Goal: Navigation & Orientation: Find specific page/section

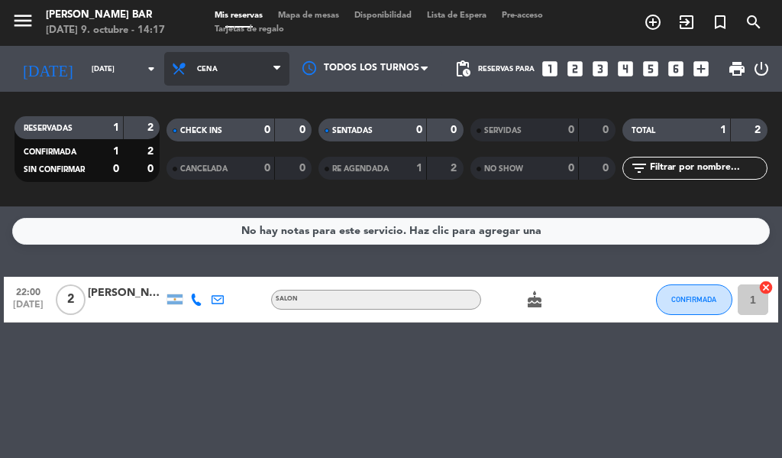
click at [261, 71] on span "Cena" at bounding box center [226, 69] width 125 height 34
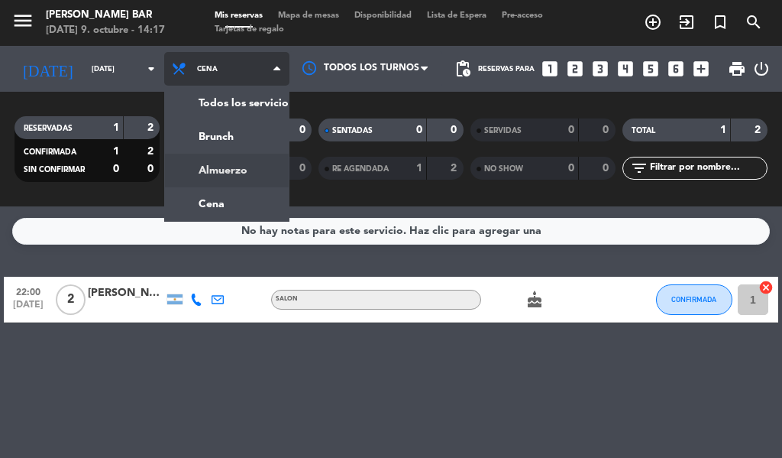
click at [209, 171] on div "menu [PERSON_NAME] BAR [DATE] 9. octubre - 14:17 Mis reservas Mapa de mesas Dis…" at bounding box center [391, 103] width 782 height 206
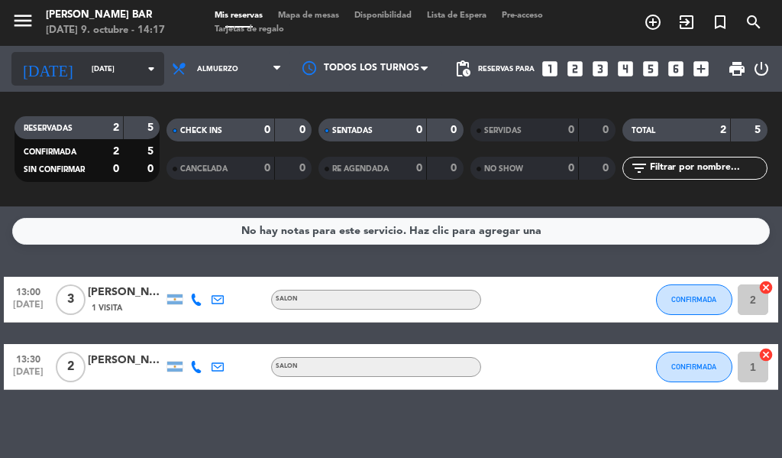
click at [100, 62] on input "[DATE]" at bounding box center [134, 69] width 100 height 24
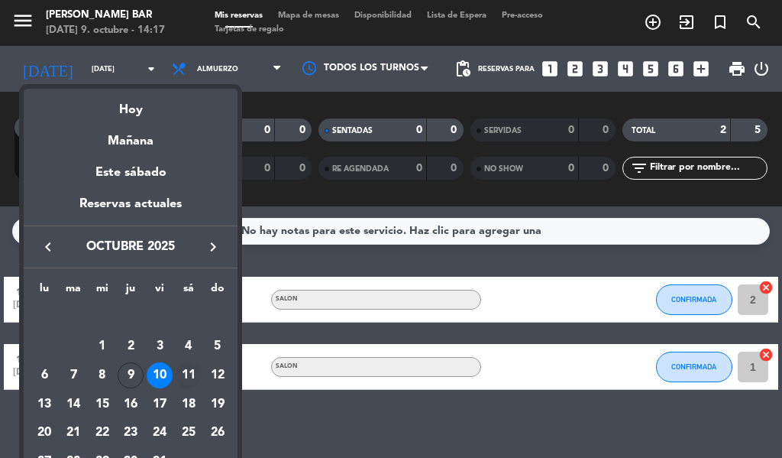
click at [186, 369] on div "11" at bounding box center [189, 375] width 26 height 26
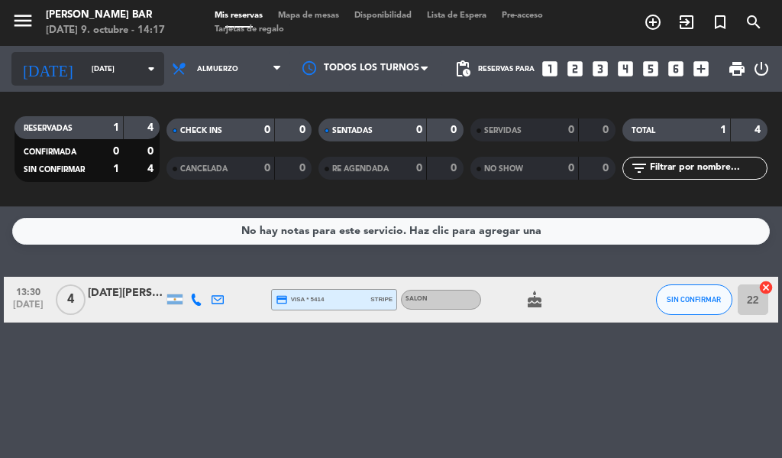
click at [84, 66] on input "[DATE]" at bounding box center [134, 69] width 100 height 24
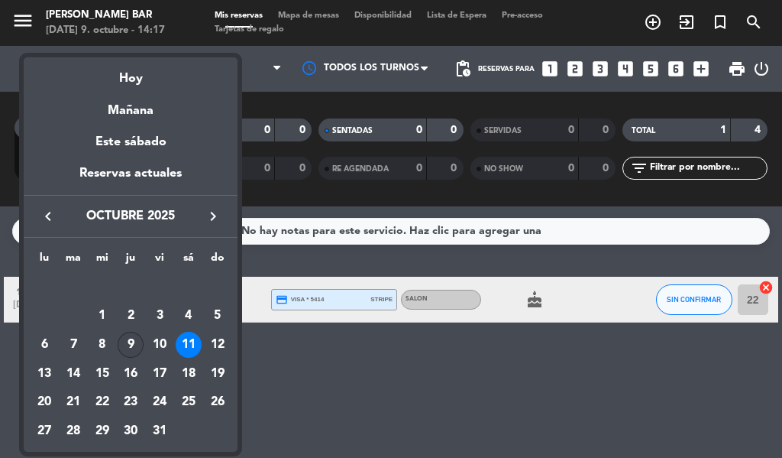
click at [124, 340] on div "9" at bounding box center [131, 344] width 26 height 26
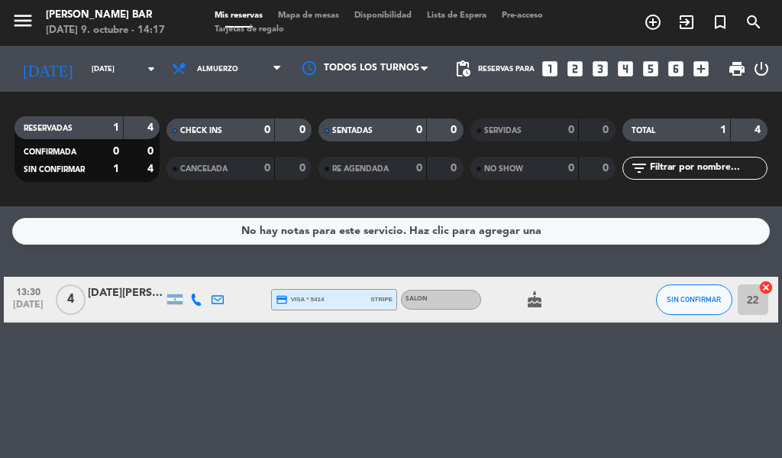
type input "[DEMOGRAPHIC_DATA][DATE]"
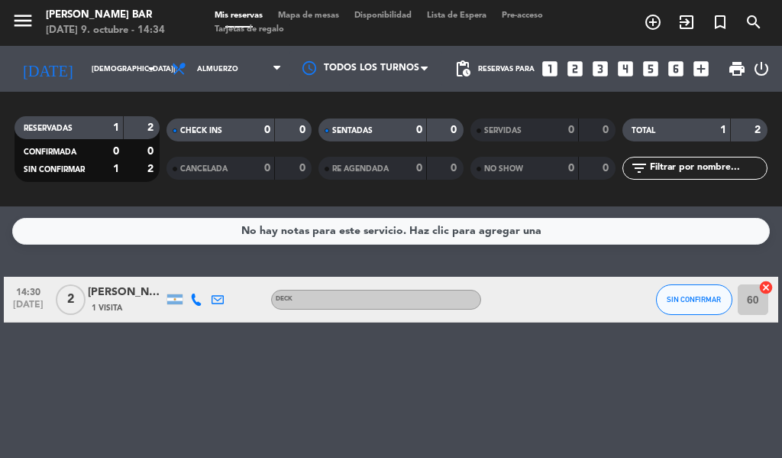
click at [133, 286] on div "[PERSON_NAME]" at bounding box center [126, 292] width 76 height 18
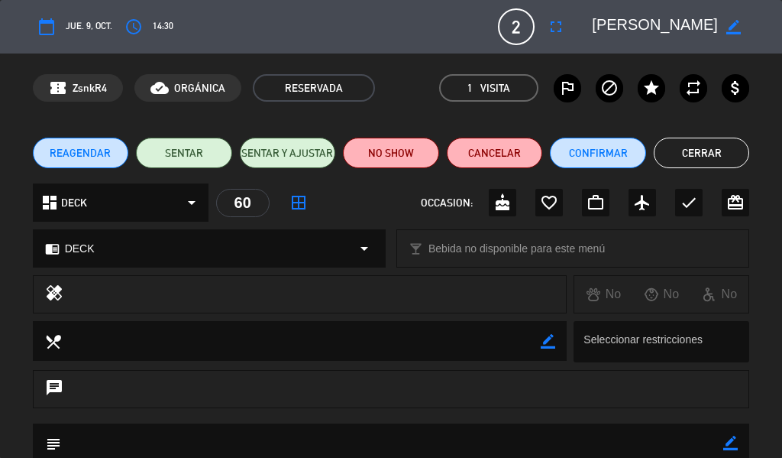
click at [711, 155] on button "Cerrar" at bounding box center [702, 152] width 96 height 31
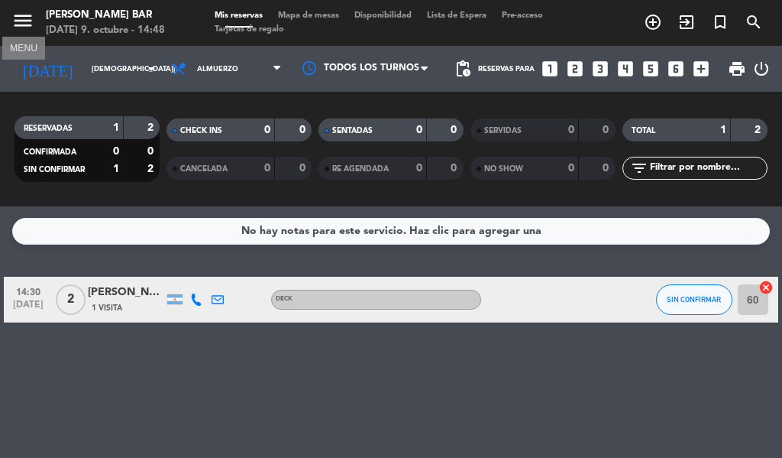
click at [22, 20] on icon "menu" at bounding box center [22, 20] width 23 height 23
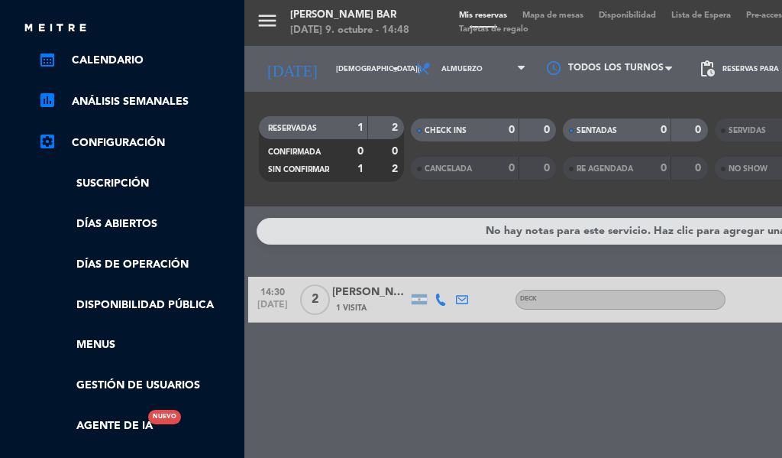
scroll to position [229, 0]
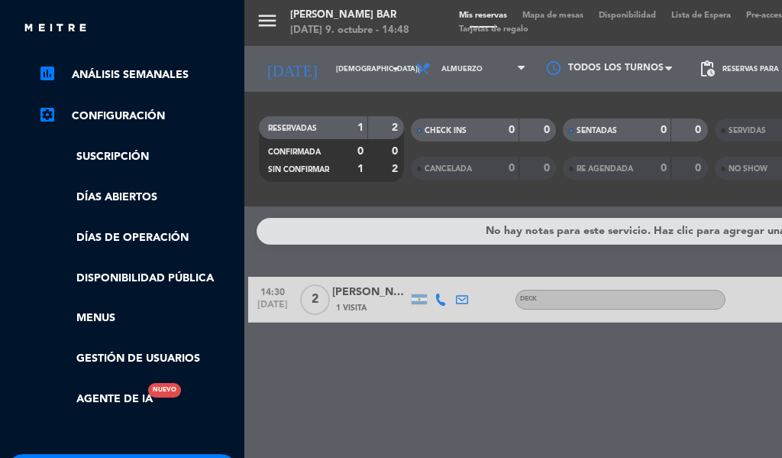
click at [118, 187] on ul "chrome_reader_mode Listado de Reservas account_box Clientes account_balance_wal…" at bounding box center [122, 154] width 229 height 507
click at [121, 192] on link "Días abiertos" at bounding box center [137, 198] width 199 height 18
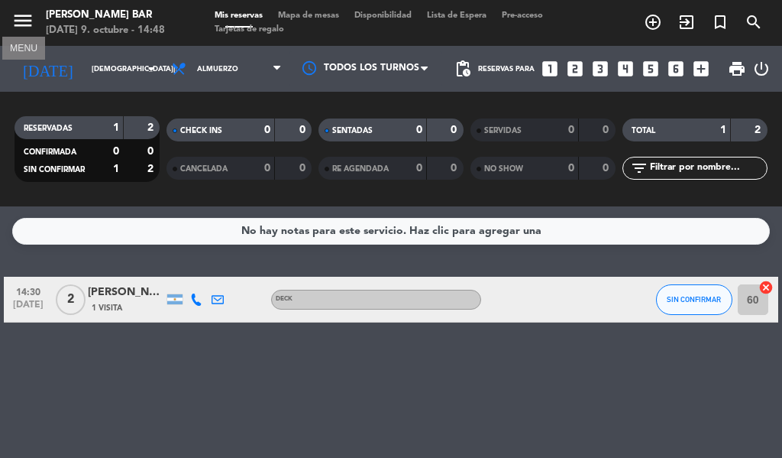
click at [21, 21] on icon "menu" at bounding box center [22, 20] width 23 height 23
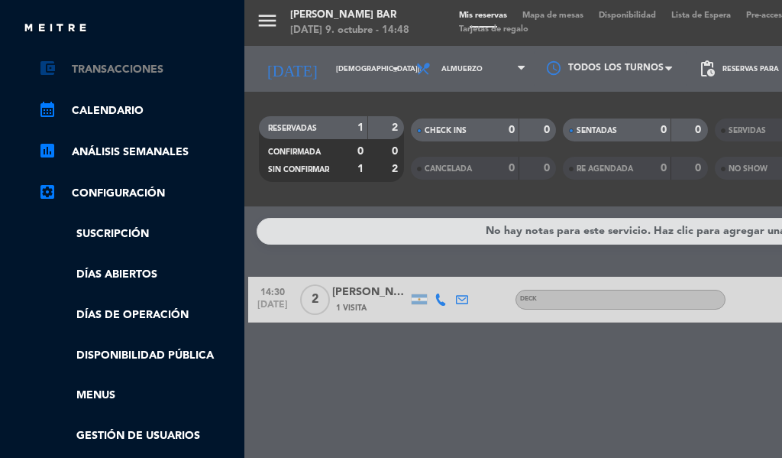
scroll to position [153, 0]
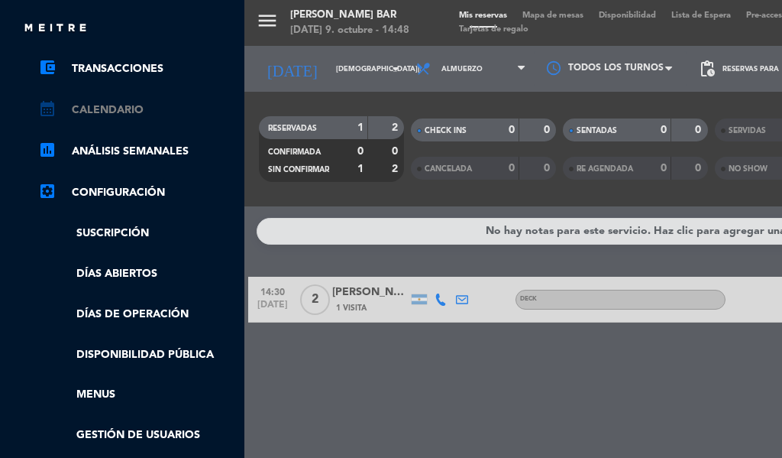
click at [102, 114] on link "calendar_month Calendario" at bounding box center [137, 110] width 199 height 18
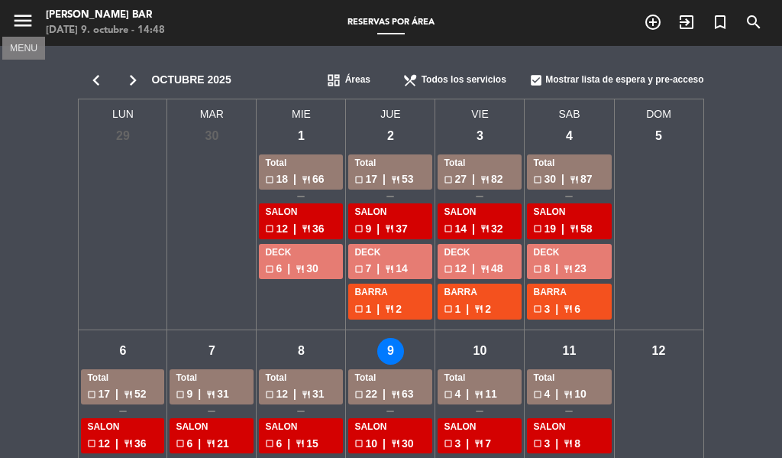
click at [19, 18] on icon "menu" at bounding box center [22, 20] width 23 height 23
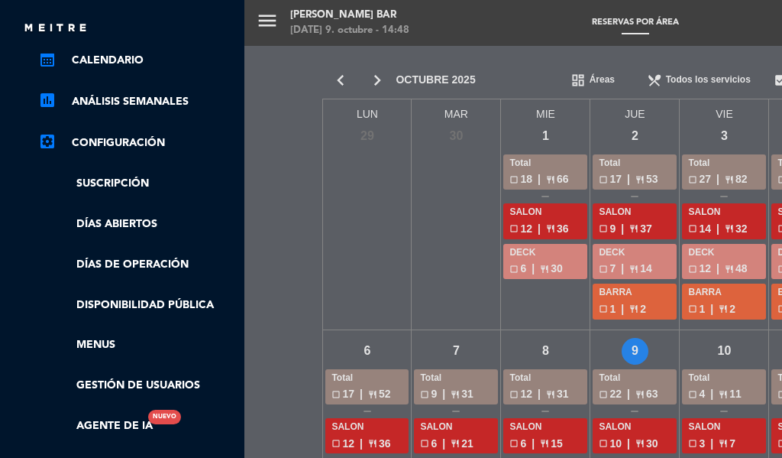
scroll to position [229, 0]
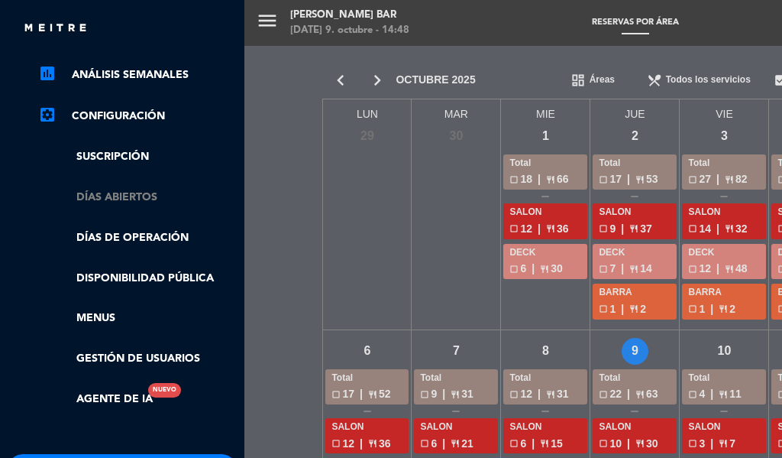
click at [124, 202] on link "Días abiertos" at bounding box center [137, 198] width 199 height 18
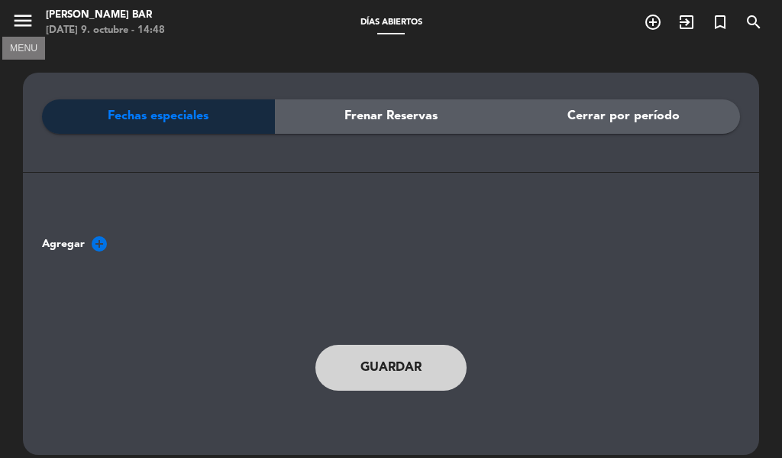
click at [22, 18] on icon "menu" at bounding box center [22, 20] width 23 height 23
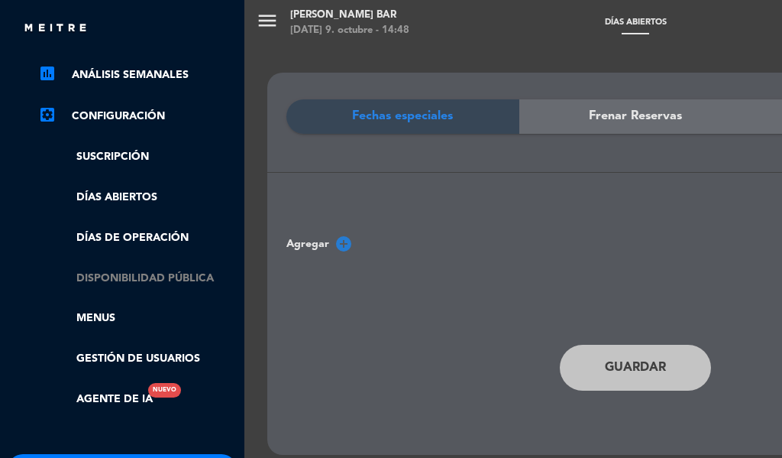
click at [147, 276] on link "Disponibilidad pública" at bounding box center [137, 279] width 199 height 18
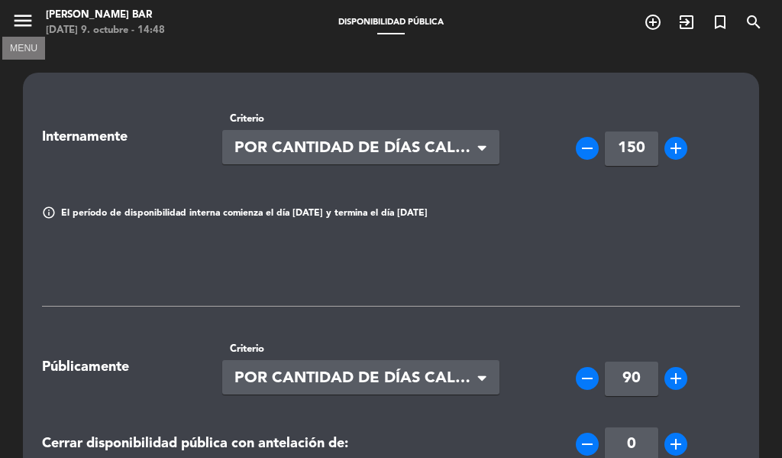
click at [22, 13] on icon "menu" at bounding box center [22, 20] width 23 height 23
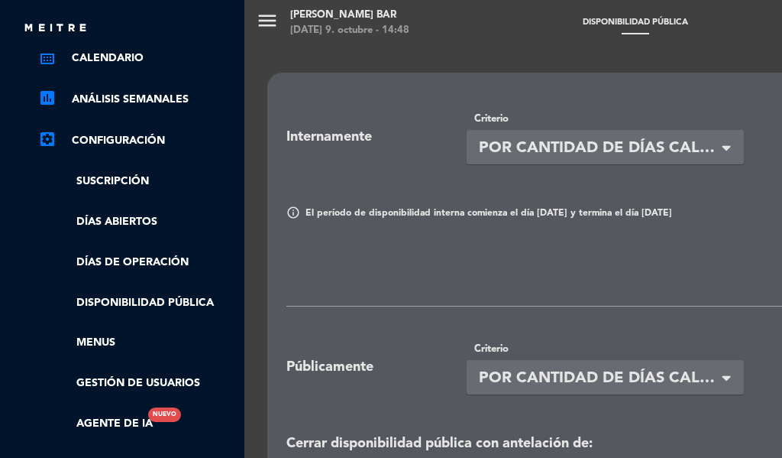
scroll to position [229, 0]
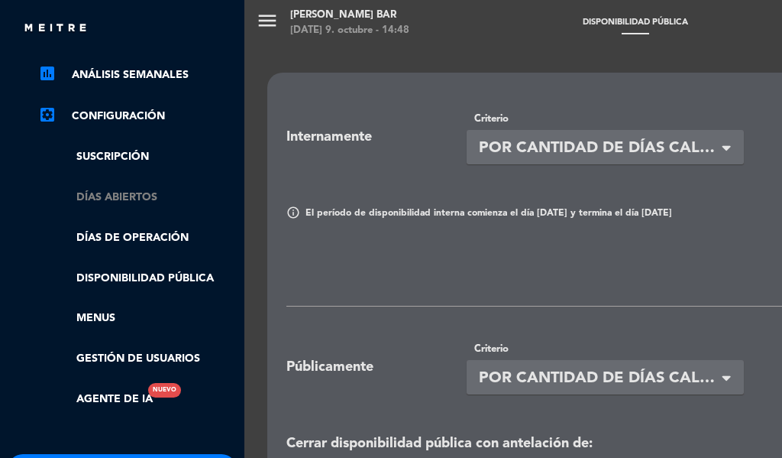
click at [135, 192] on link "Días abiertos" at bounding box center [137, 198] width 199 height 18
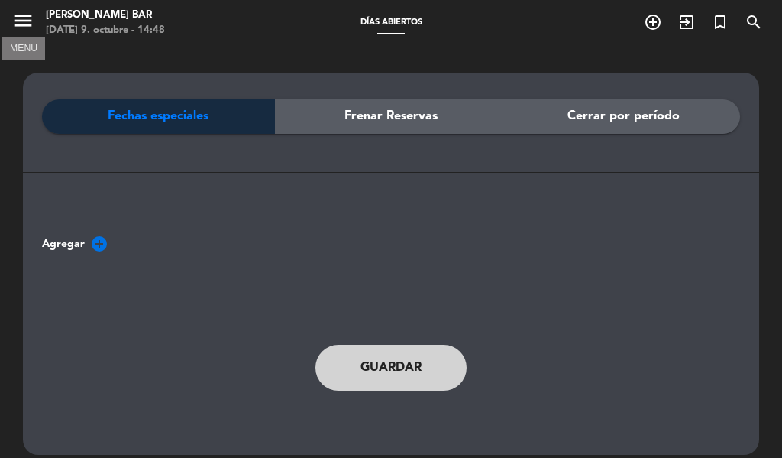
click at [17, 18] on icon "menu" at bounding box center [22, 20] width 23 height 23
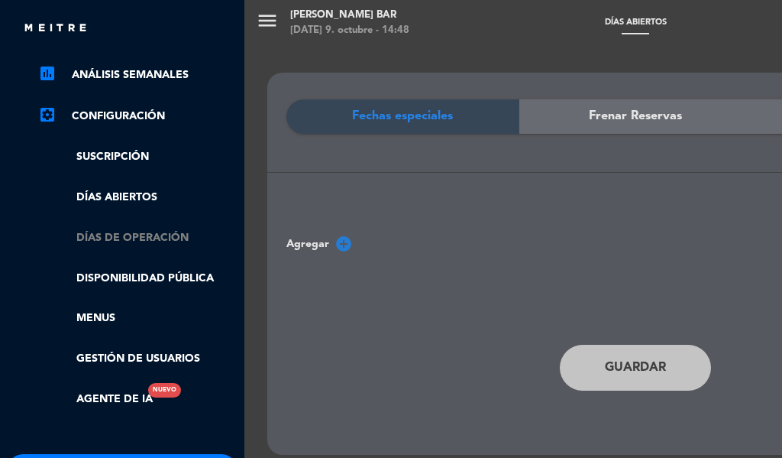
click at [144, 232] on link "Días de Operación" at bounding box center [137, 238] width 199 height 18
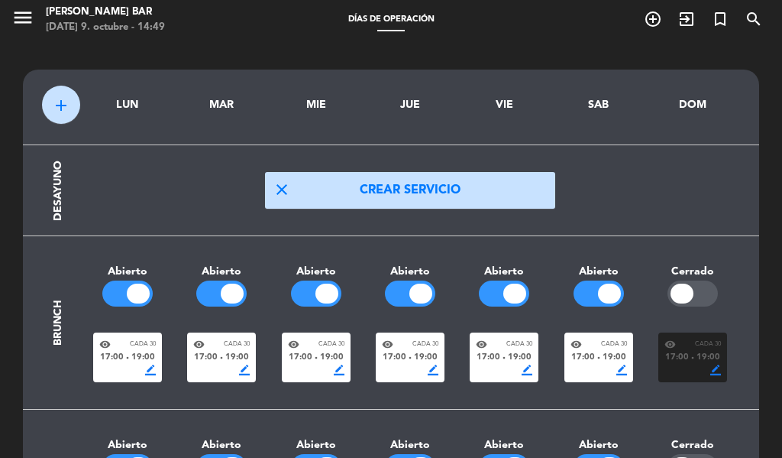
scroll to position [0, 0]
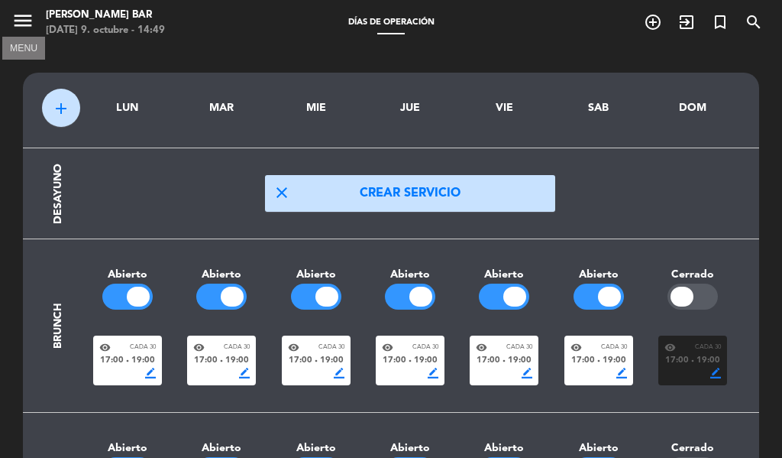
click at [18, 24] on icon "menu" at bounding box center [22, 20] width 23 height 23
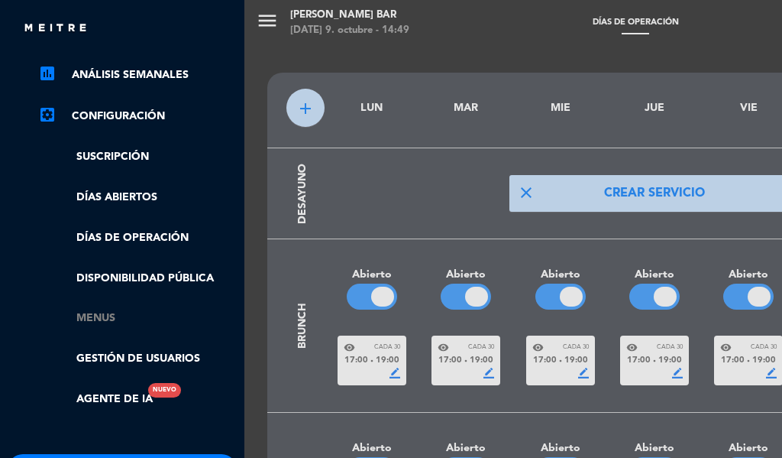
click at [94, 310] on link "Menus" at bounding box center [137, 318] width 199 height 18
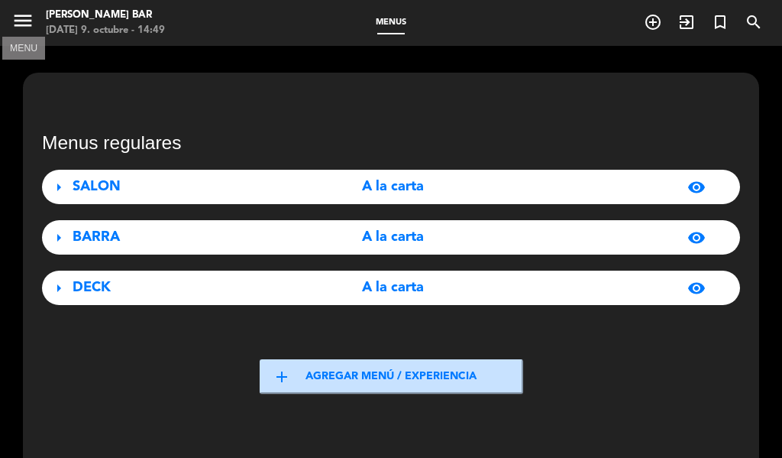
click at [12, 14] on icon "menu" at bounding box center [22, 20] width 23 height 23
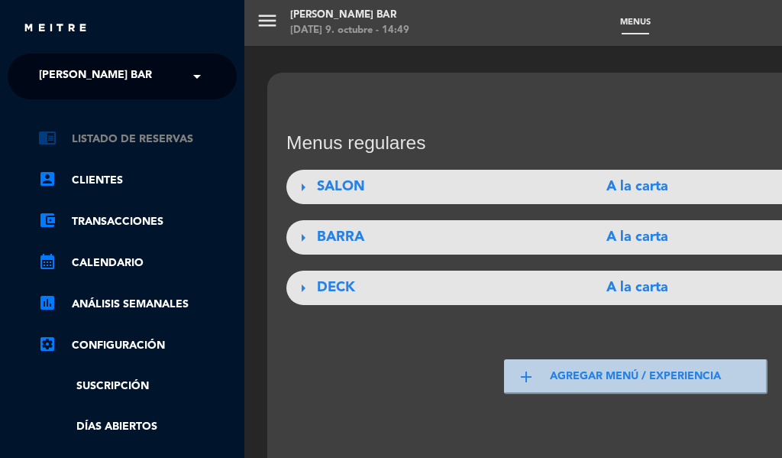
click at [123, 136] on link "chrome_reader_mode Listado de Reservas" at bounding box center [137, 139] width 199 height 18
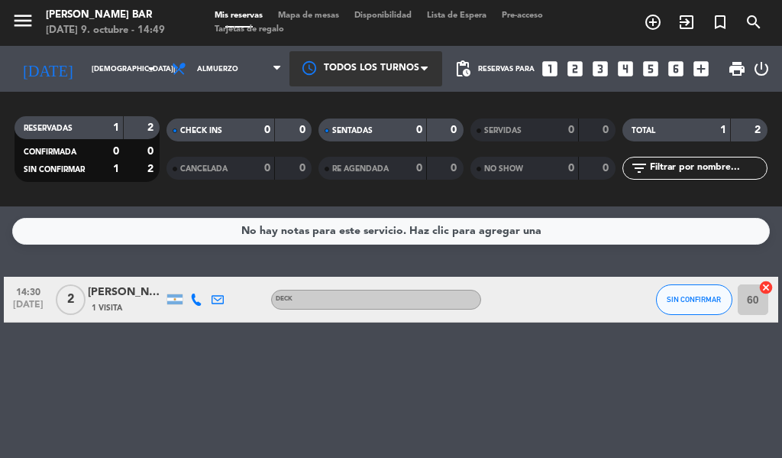
click at [335, 78] on div at bounding box center [365, 68] width 153 height 34
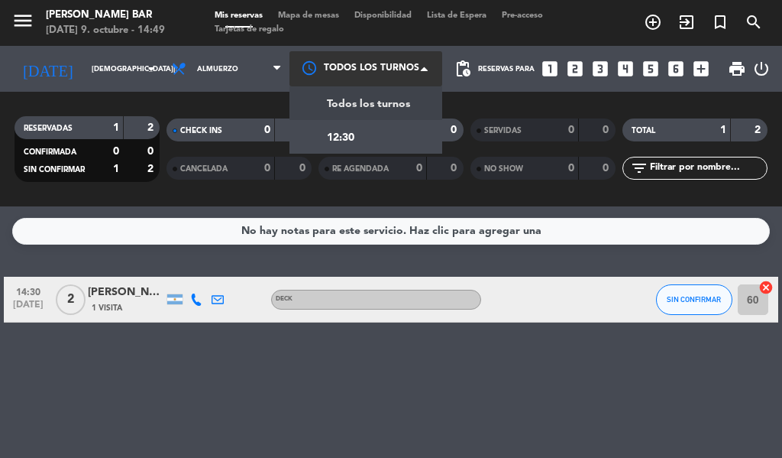
click at [335, 78] on div at bounding box center [365, 68] width 153 height 34
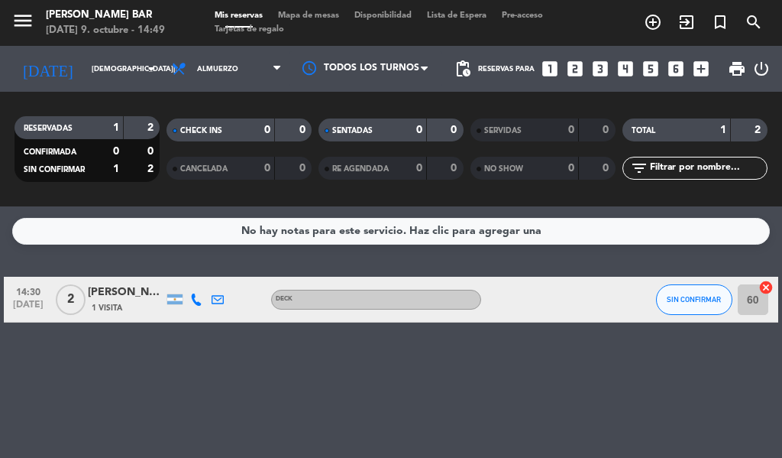
click at [407, 15] on span "Disponibilidad" at bounding box center [383, 15] width 73 height 8
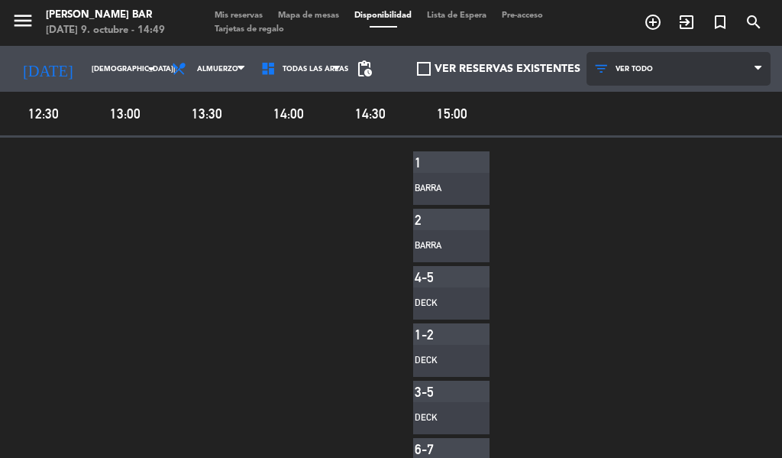
click at [755, 66] on icon at bounding box center [758, 69] width 7 height 12
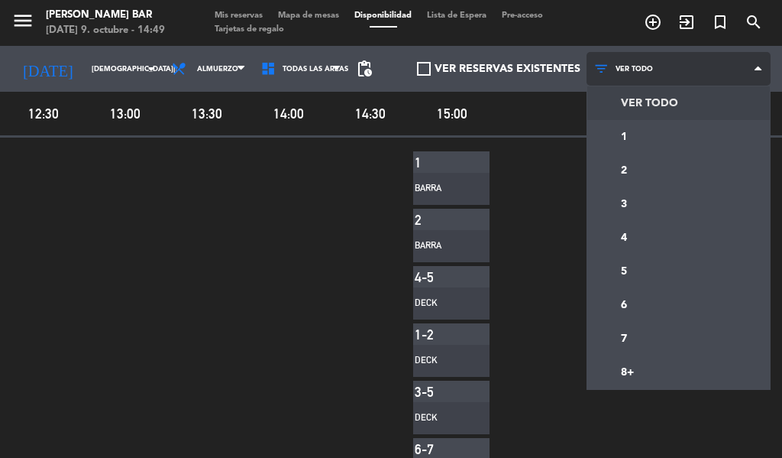
click at [755, 66] on icon at bounding box center [758, 69] width 7 height 12
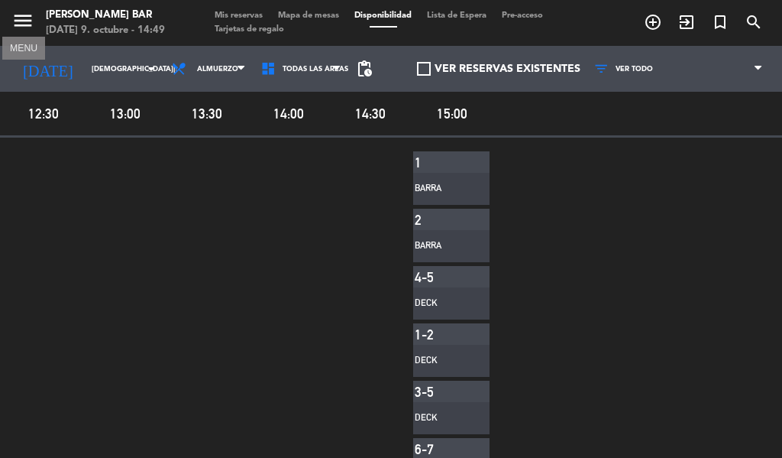
click at [15, 26] on icon "menu" at bounding box center [22, 20] width 23 height 23
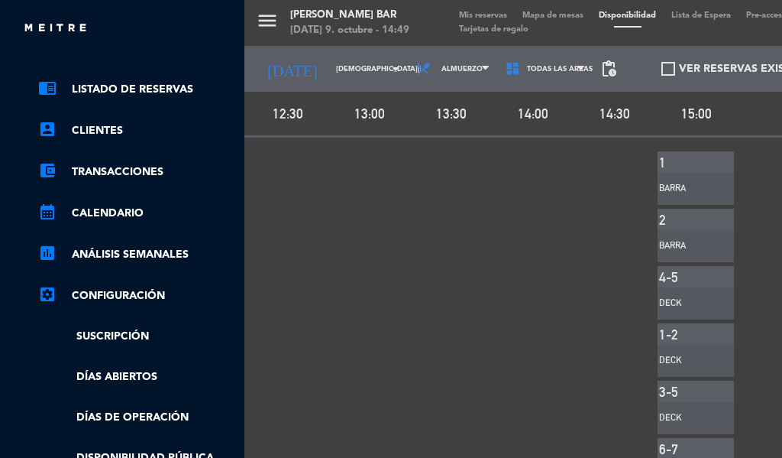
scroll to position [76, 0]
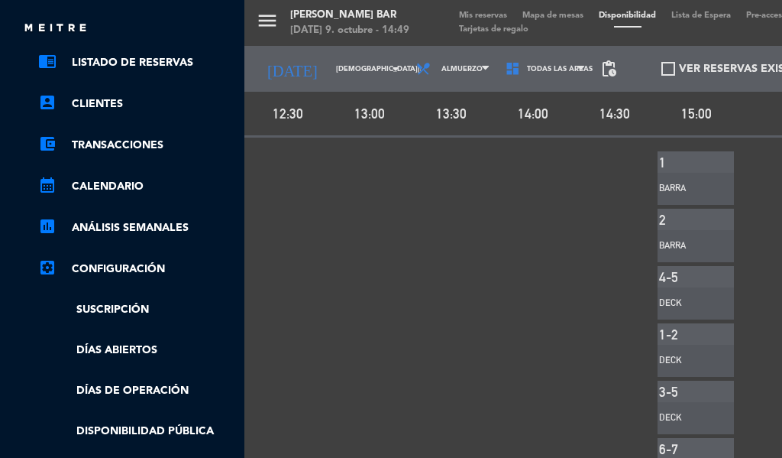
click at [87, 167] on ul "chrome_reader_mode Listado de Reservas account_box Clientes account_balance_wal…" at bounding box center [122, 306] width 229 height 507
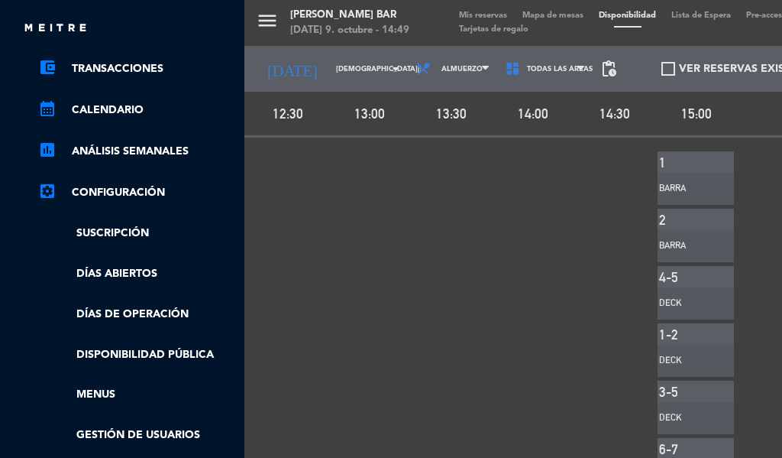
scroll to position [229, 0]
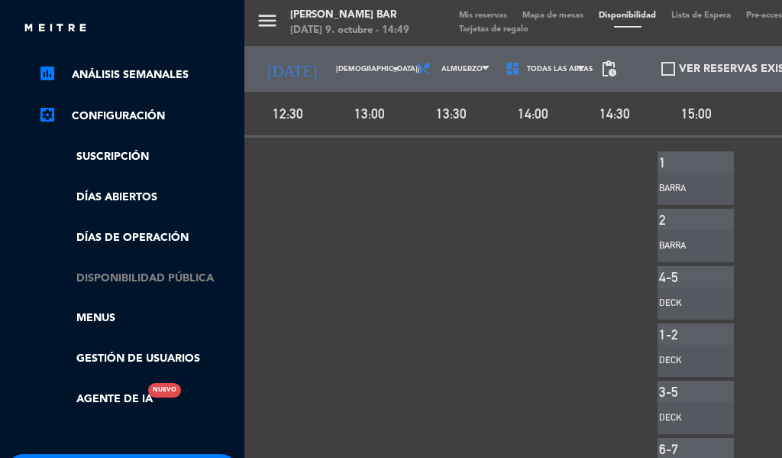
click at [167, 276] on link "Disponibilidad pública" at bounding box center [137, 279] width 199 height 18
